Goal: Task Accomplishment & Management: Manage account settings

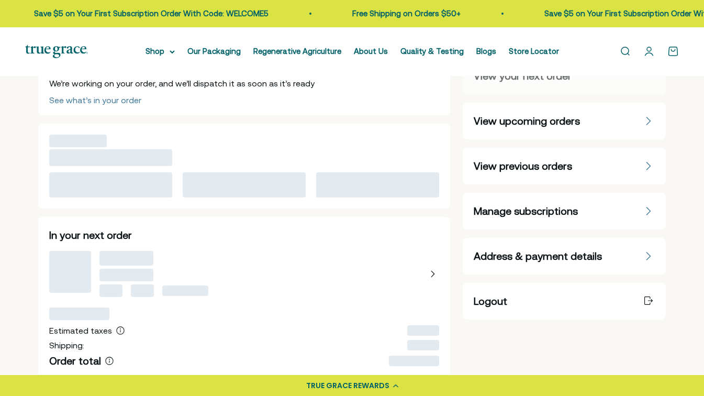
scroll to position [85, 0]
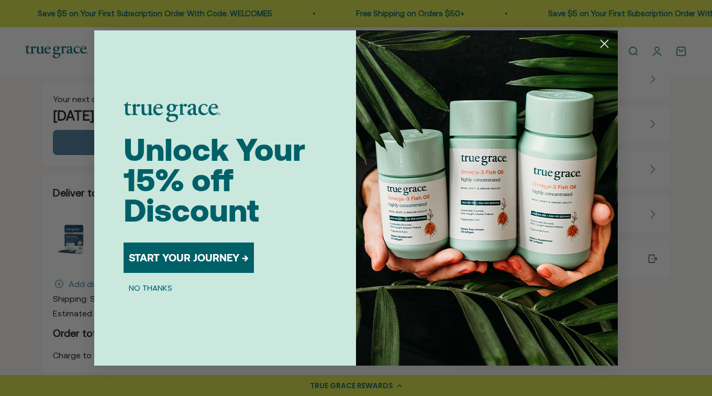
click at [609, 42] on circle "Close dialog" at bounding box center [603, 43] width 17 height 17
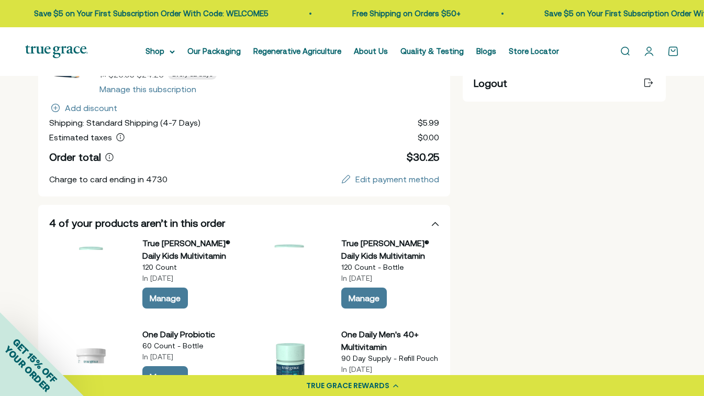
scroll to position [19, 0]
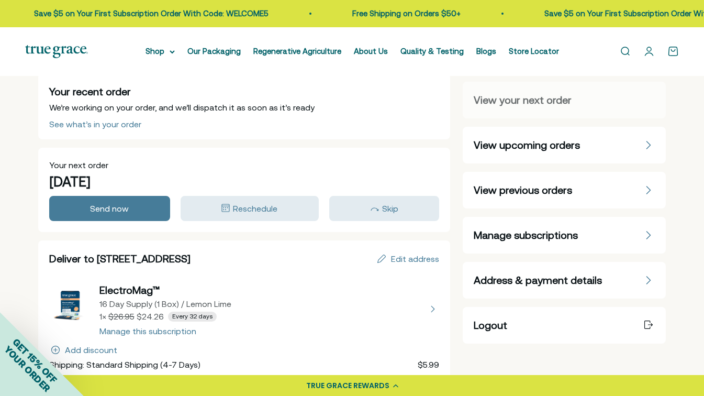
click at [555, 141] on span "View upcoming orders" at bounding box center [527, 145] width 106 height 15
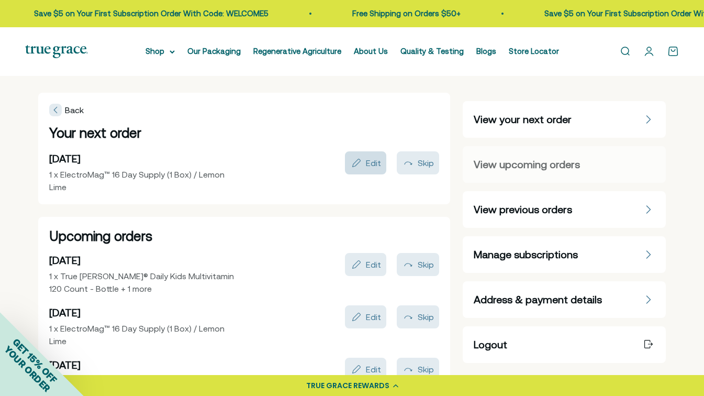
click at [374, 159] on div "Edit" at bounding box center [373, 163] width 15 height 8
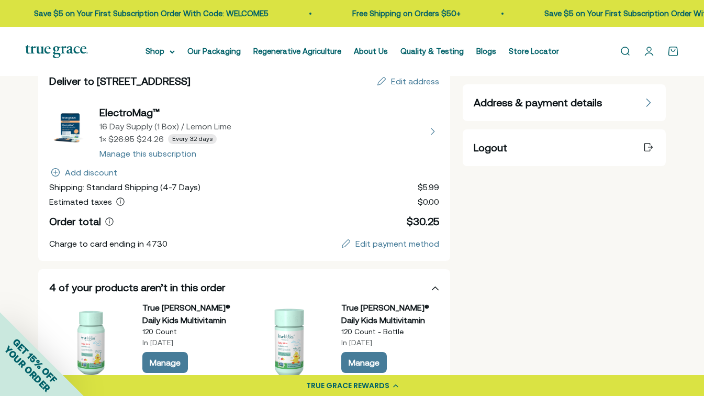
scroll to position [173, 0]
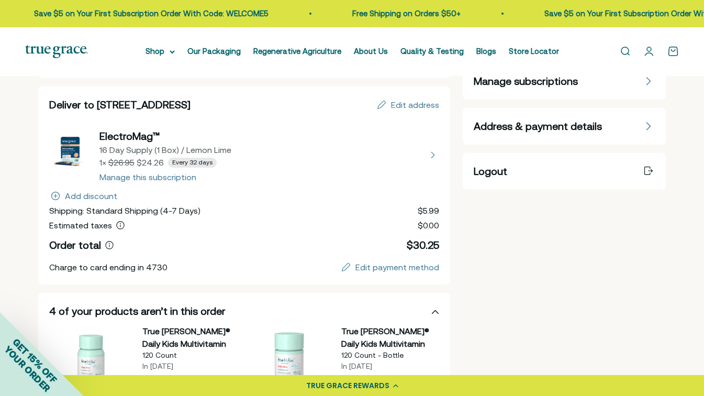
click at [164, 176] on button "view details about ElectroMag™ 16 Day Supply (1 Box) / Lemon Lime 1 × $24.26 Ev…" at bounding box center [244, 155] width 390 height 52
select select "Lemon Lime"
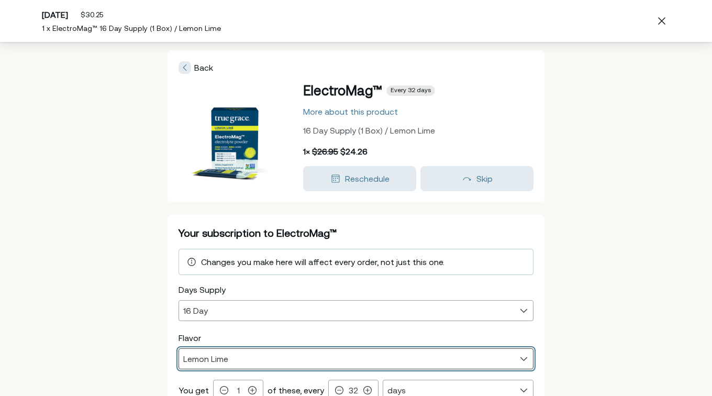
click at [291, 357] on select "Grapefruit Lemon Lime Watermelon Pink Lemonade" at bounding box center [356, 358] width 354 height 20
click at [292, 357] on select "Grapefruit Lemon Lime Watermelon Pink Lemonade" at bounding box center [356, 358] width 354 height 20
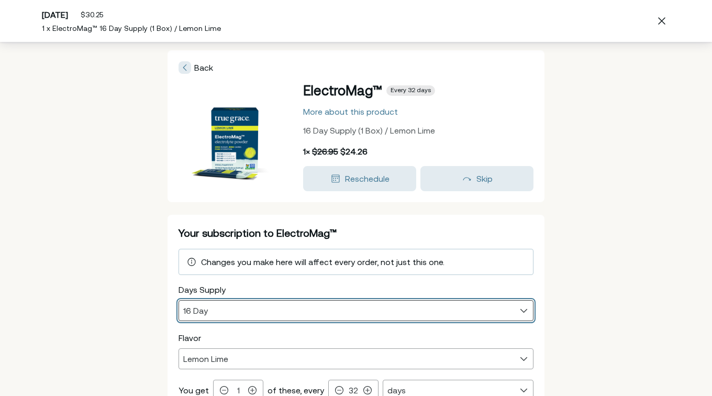
click at [250, 305] on select "16 Day 32 Day" at bounding box center [356, 310] width 354 height 20
select select "32 Day"
click at [179, 300] on select "16 Day 32 Day" at bounding box center [356, 310] width 354 height 20
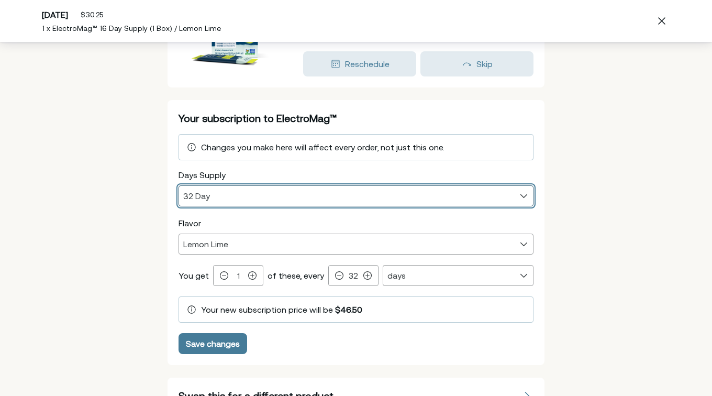
scroll to position [115, 0]
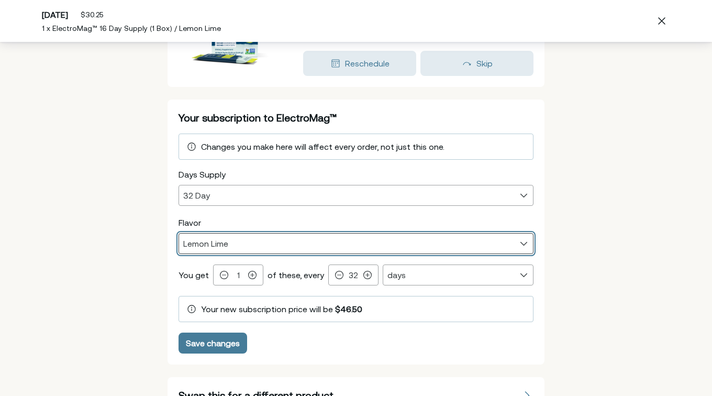
click at [239, 242] on select "Grapefruit Lemon Lime Watermelon Pink Lemonade" at bounding box center [356, 243] width 354 height 20
select select "Grapefruit"
click at [179, 233] on select "Grapefruit Lemon Lime Watermelon Pink Lemonade" at bounding box center [356, 243] width 354 height 20
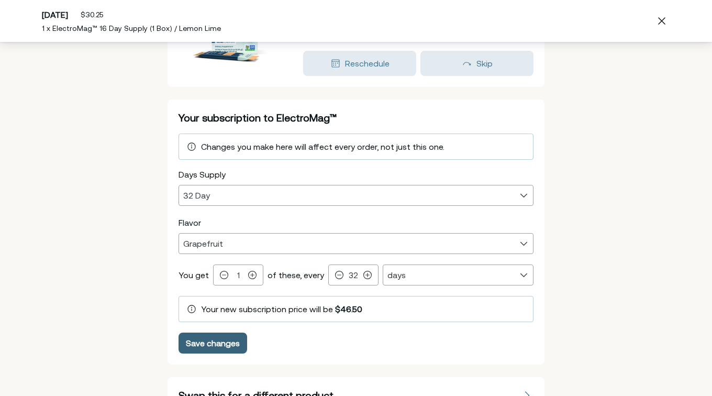
click at [212, 340] on div "Save changes" at bounding box center [213, 343] width 54 height 8
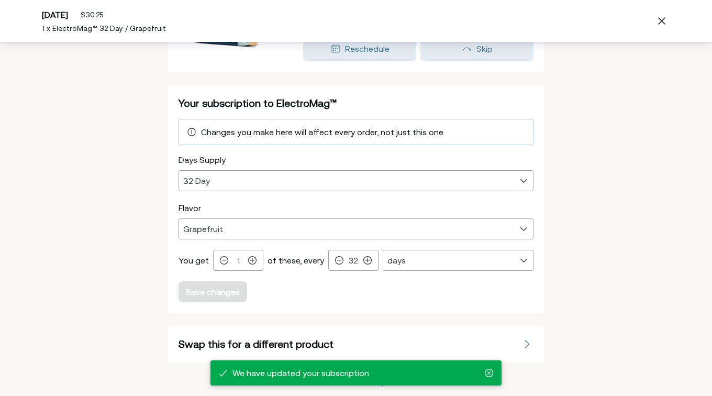
scroll to position [0, 0]
